Goal: Navigation & Orientation: Find specific page/section

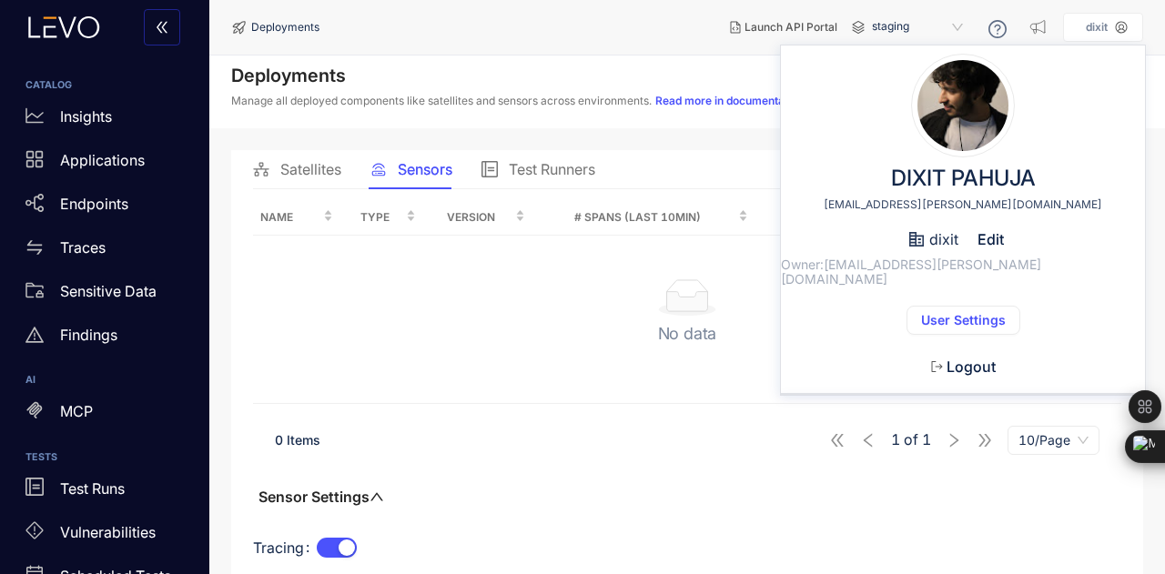
scroll to position [31, 0]
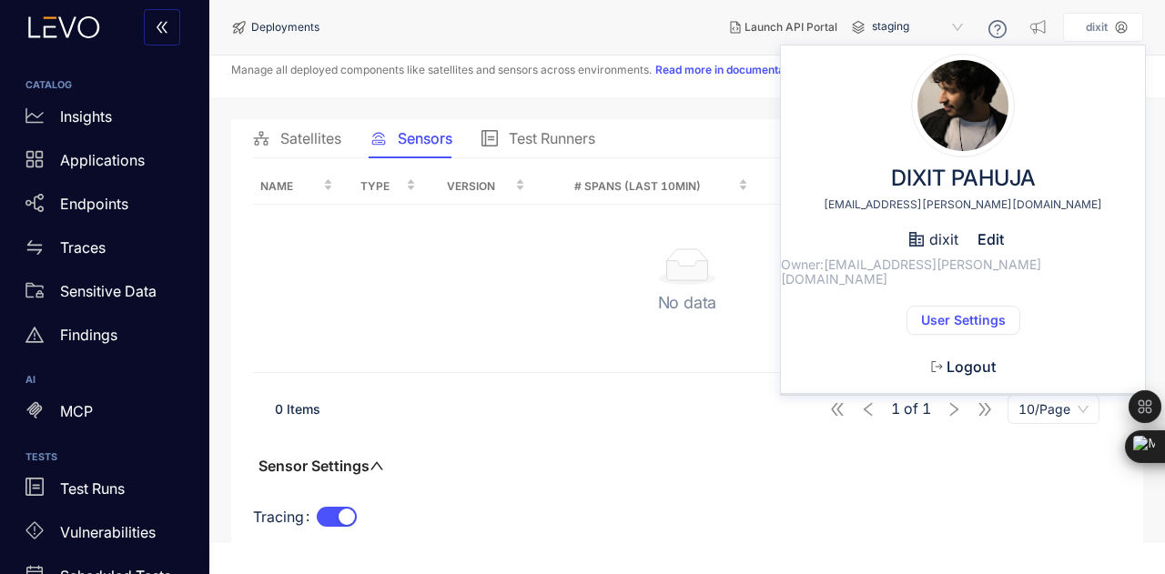
click at [978, 313] on span "User Settings" at bounding box center [963, 320] width 85 height 15
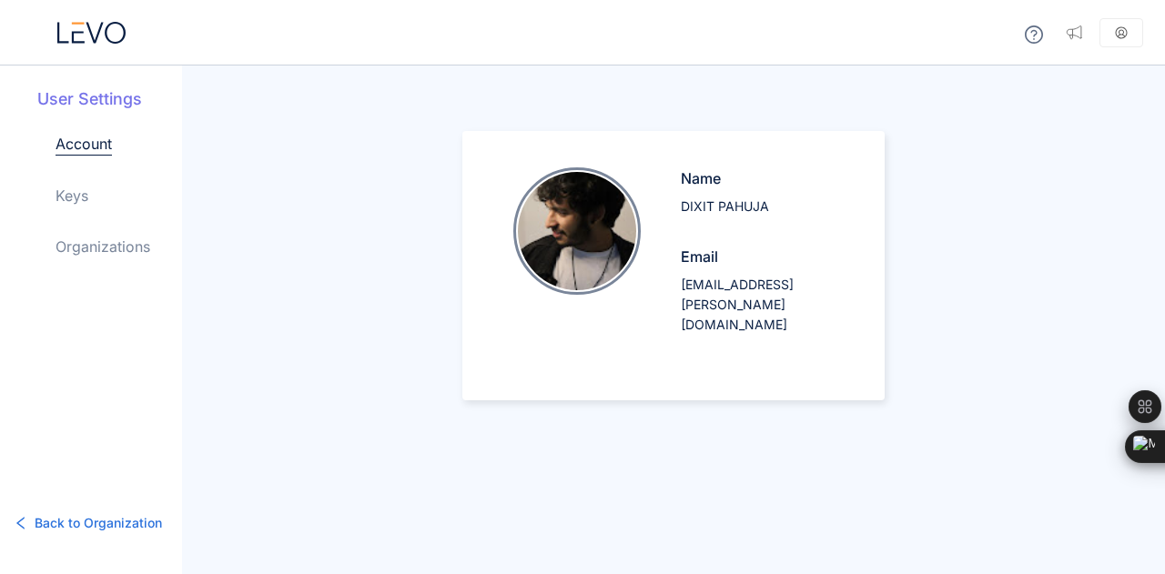
click at [137, 243] on link "Organizations" at bounding box center [103, 247] width 95 height 22
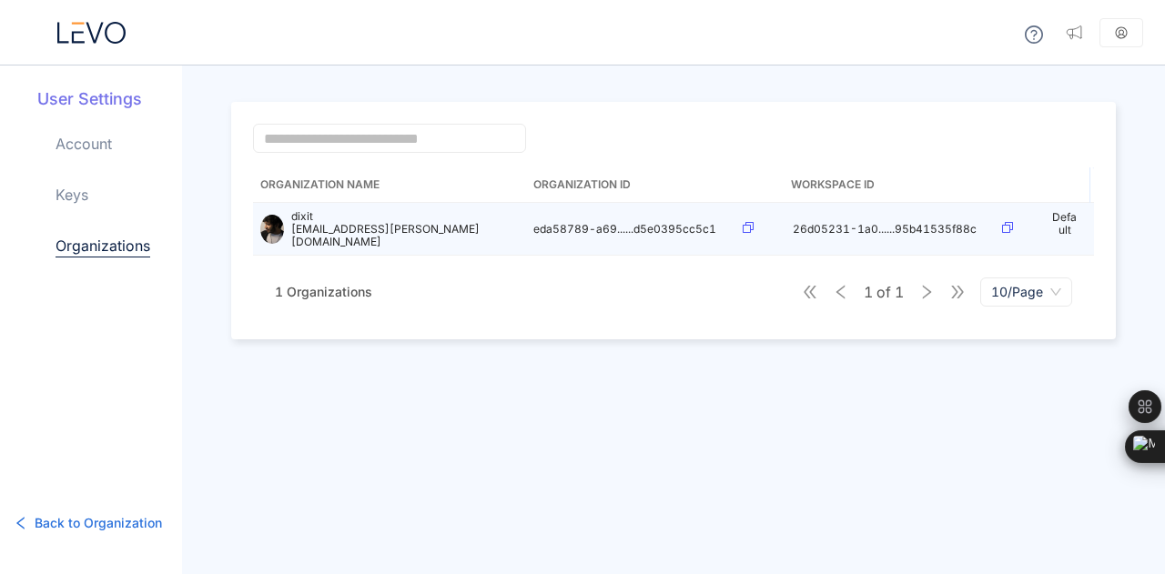
click at [746, 215] on td at bounding box center [761, 229] width 50 height 53
click at [751, 234] on div at bounding box center [761, 229] width 36 height 14
click at [746, 222] on icon at bounding box center [748, 227] width 11 height 11
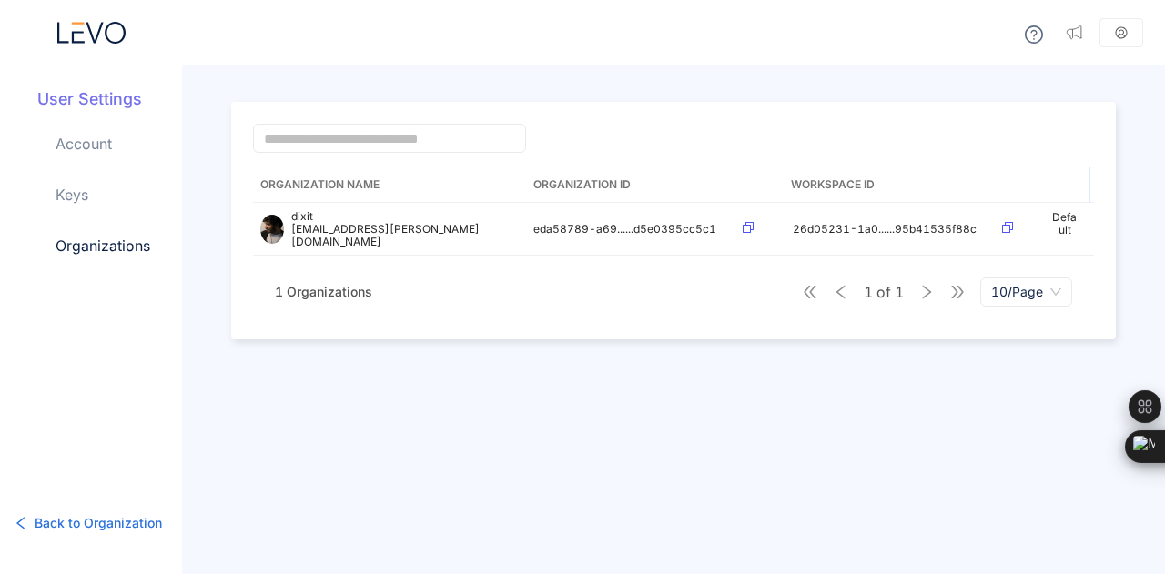
click at [67, 40] on icon at bounding box center [91, 33] width 68 height 22
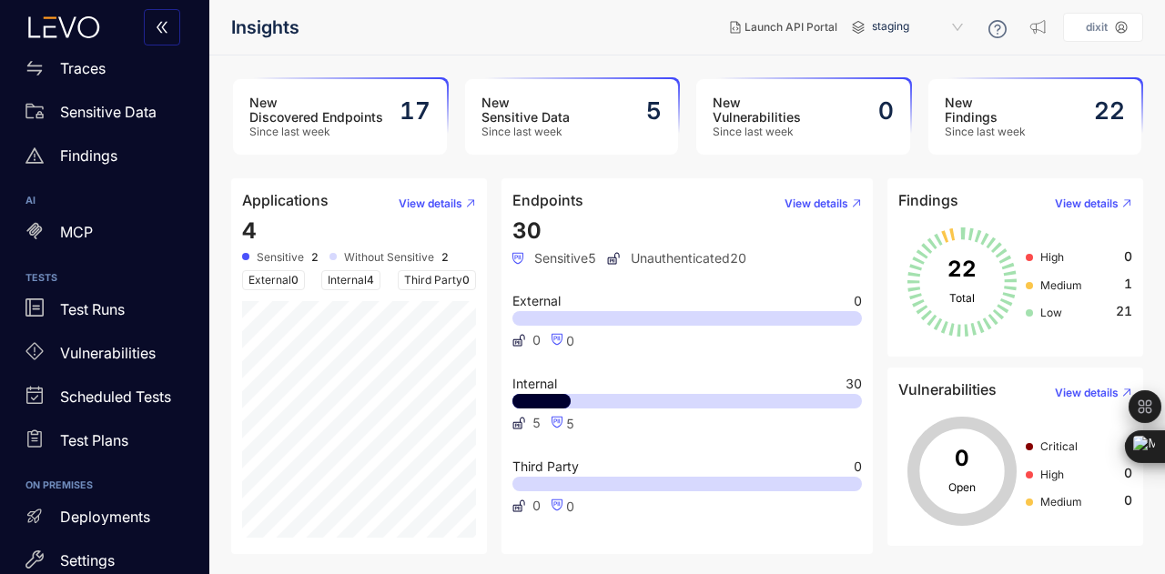
scroll to position [180, 0]
click at [95, 526] on div "Deployments" at bounding box center [105, 516] width 188 height 36
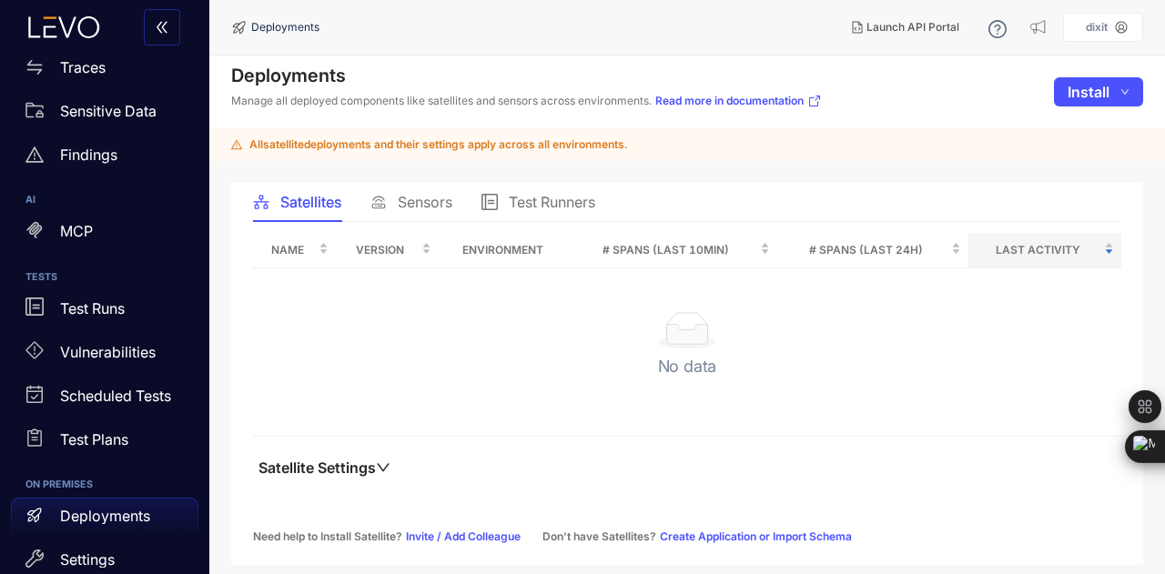
click at [424, 204] on span "Sensors" at bounding box center [425, 202] width 55 height 16
